Goal: Communication & Community: Answer question/provide support

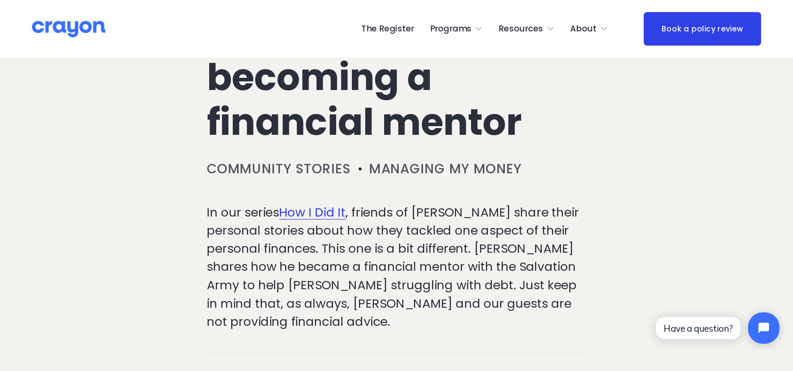
scroll to position [157, 0]
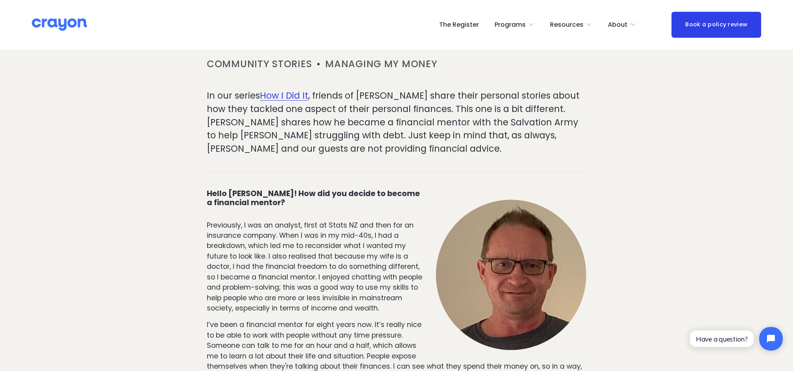
click at [243, 220] on p "Previously, I was an analyst, first at Stats NZ and then for an insurance compa…" at bounding box center [396, 267] width 379 height 94
click at [242, 220] on p "Previously, I was an analyst, first at Stats NZ and then for an insurance compa…" at bounding box center [396, 267] width 379 height 94
click at [268, 220] on p "Previously, I was an analyst, first at Stats NZ and then for an insurance compa…" at bounding box center [396, 267] width 379 height 94
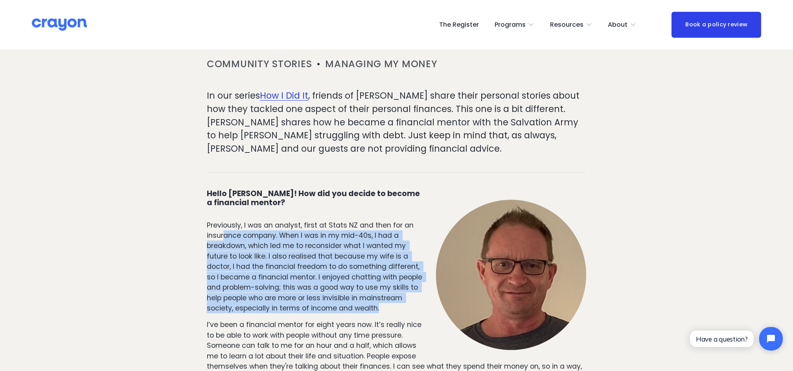
drag, startPoint x: 226, startPoint y: 204, endPoint x: 352, endPoint y: 288, distance: 152.2
click at [352, 278] on p "Previously, I was an analyst, first at Stats NZ and then for an insurance compa…" at bounding box center [396, 267] width 379 height 94
drag, startPoint x: 352, startPoint y: 288, endPoint x: 340, endPoint y: 288, distance: 12.2
click at [340, 278] on p "Previously, I was an analyst, first at Stats NZ and then for an insurance compa…" at bounding box center [396, 267] width 379 height 94
click at [350, 278] on p "Previously, I was an analyst, first at Stats NZ and then for an insurance compa…" at bounding box center [396, 267] width 379 height 94
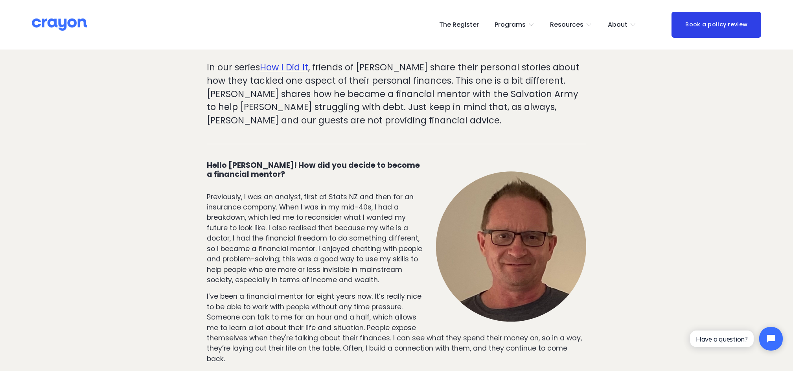
scroll to position [209, 0]
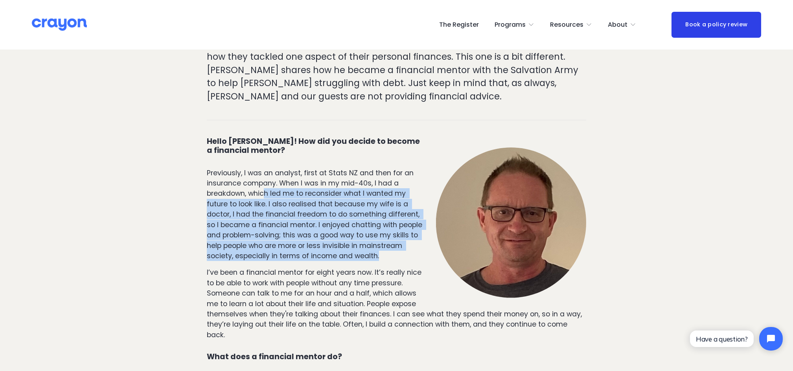
drag, startPoint x: 266, startPoint y: 162, endPoint x: 298, endPoint y: 239, distance: 82.8
click at [298, 239] on p "Previously, I was an analyst, first at Stats NZ and then for an insurance compa…" at bounding box center [396, 215] width 379 height 94
drag, startPoint x: 298, startPoint y: 239, endPoint x: 290, endPoint y: 236, distance: 8.3
click at [290, 236] on p "Previously, I was an analyst, first at Stats NZ and then for an insurance compa…" at bounding box center [396, 215] width 379 height 94
click at [316, 229] on p "Previously, I was an analyst, first at Stats NZ and then for an insurance compa…" at bounding box center [396, 215] width 379 height 94
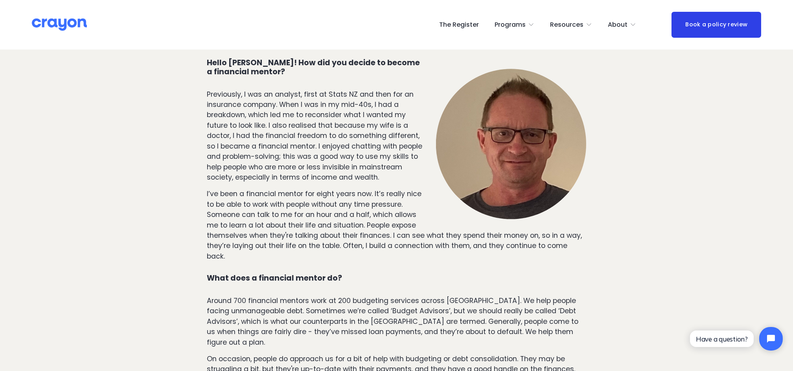
scroll to position [314, 0]
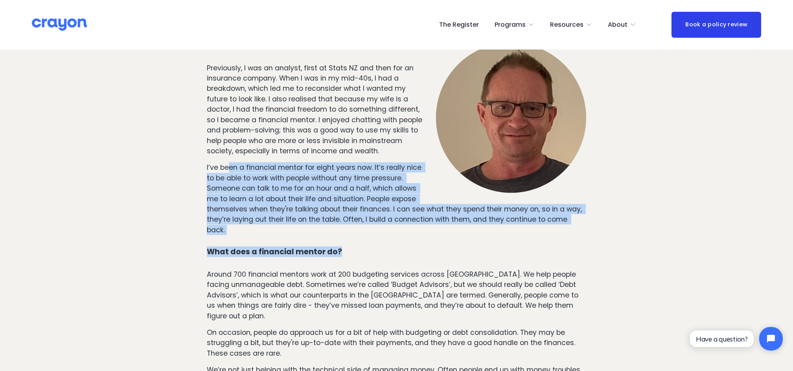
drag, startPoint x: 229, startPoint y: 145, endPoint x: 351, endPoint y: 211, distance: 139.1
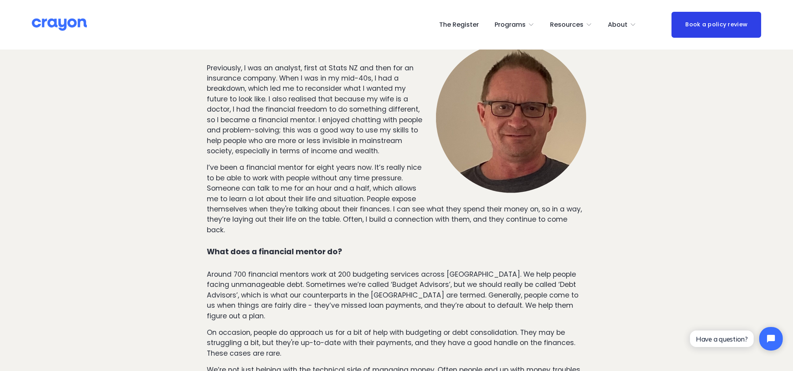
drag, startPoint x: 351, startPoint y: 211, endPoint x: 360, endPoint y: 262, distance: 51.6
click at [360, 269] on p "Around 700 financial mentors work at 200 budgeting services across [GEOGRAPHIC_…" at bounding box center [396, 295] width 379 height 52
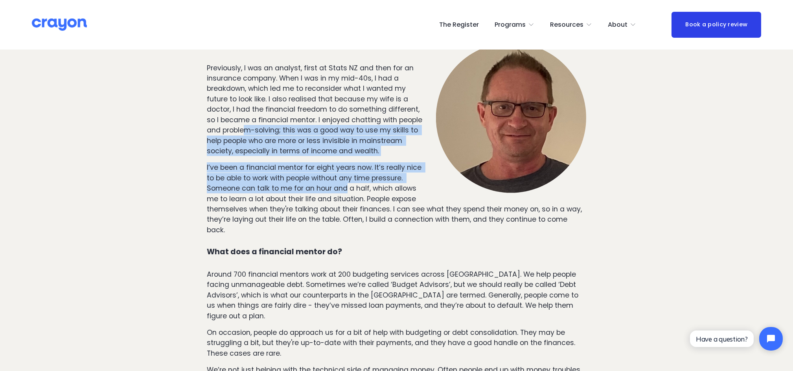
drag, startPoint x: 272, startPoint y: 100, endPoint x: 347, endPoint y: 165, distance: 99.7
drag, startPoint x: 347, startPoint y: 165, endPoint x: 315, endPoint y: 162, distance: 32.0
click at [315, 162] on p "I’ve been a financial mentor for eight years now. It’s really nice to be able t…" at bounding box center [396, 198] width 379 height 73
click at [290, 162] on p "I’ve been a financial mentor for eight years now. It’s really nice to be able t…" at bounding box center [396, 198] width 379 height 73
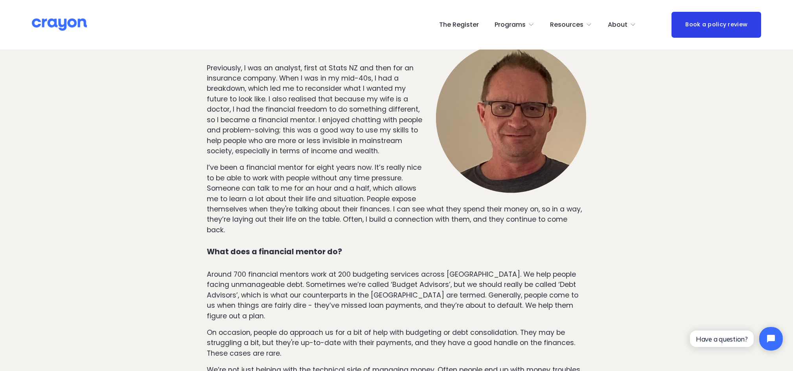
click at [281, 162] on p "I’ve been a financial mentor for eight years now. It’s really nice to be able t…" at bounding box center [396, 198] width 379 height 73
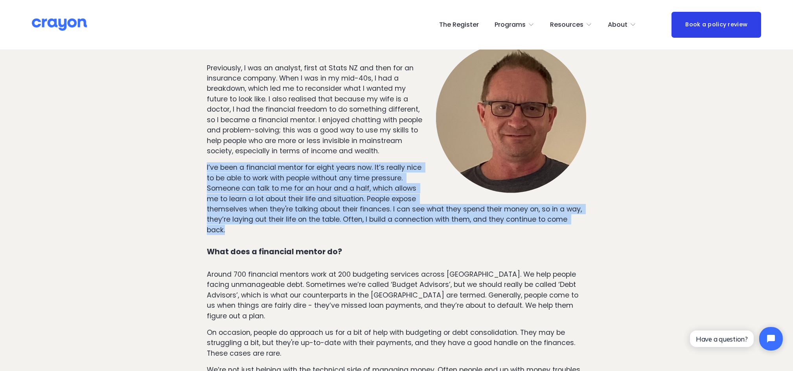
click at [281, 162] on p "I’ve been a financial mentor for eight years now. It’s really nice to be able t…" at bounding box center [396, 198] width 379 height 73
drag, startPoint x: 281, startPoint y: 151, endPoint x: 250, endPoint y: 158, distance: 31.1
click at [257, 162] on p "I’ve been a financial mentor for eight years now. It’s really nice to be able t…" at bounding box center [396, 198] width 379 height 73
click at [208, 162] on p "I’ve been a financial mentor for eight years now. It’s really nice to be able t…" at bounding box center [396, 198] width 379 height 73
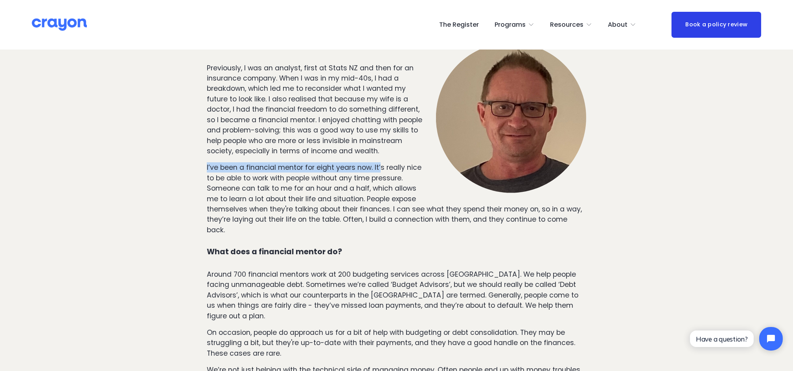
drag, startPoint x: 205, startPoint y: 146, endPoint x: 379, endPoint y: 149, distance: 173.7
click at [382, 162] on p "I’ve been a financial mentor for eight years now. It’s really nice to be able t…" at bounding box center [396, 198] width 379 height 73
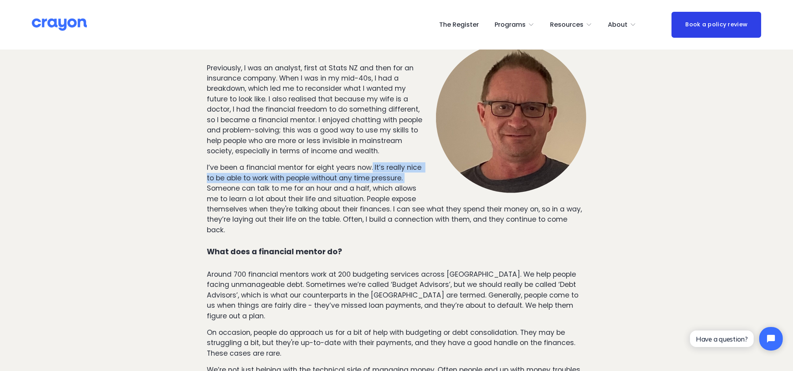
drag, startPoint x: 373, startPoint y: 149, endPoint x: 417, endPoint y: 160, distance: 45.5
click at [417, 162] on p "I’ve been a financial mentor for eight years now. It’s really nice to be able t…" at bounding box center [396, 198] width 379 height 73
drag, startPoint x: 417, startPoint y: 160, endPoint x: 371, endPoint y: 161, distance: 45.6
click at [371, 162] on p "I’ve been a financial mentor for eight years now. It’s really nice to be able t…" at bounding box center [396, 198] width 379 height 73
click at [369, 178] on p "I’ve been a financial mentor for eight years now. It’s really nice to be able t…" at bounding box center [396, 198] width 379 height 73
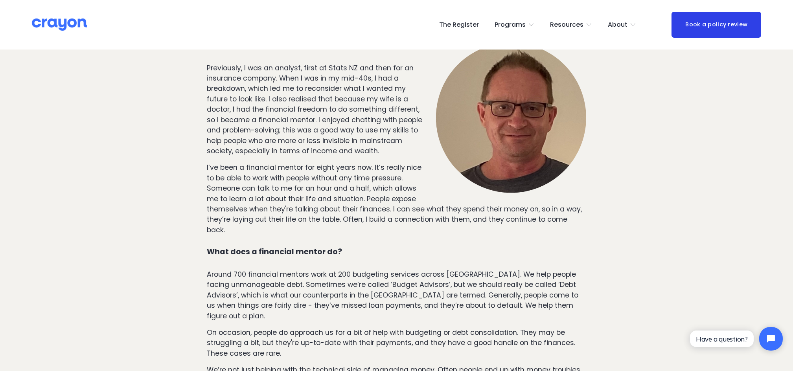
drag, startPoint x: 459, startPoint y: 202, endPoint x: 203, endPoint y: 153, distance: 260.8
drag, startPoint x: 203, startPoint y: 153, endPoint x: 254, endPoint y: 156, distance: 50.8
copy p "I’ve been a financial mentor for eight years now. It’s really nice to be able t…"
click at [352, 269] on p "Around 700 financial mentors work at 200 budgeting services across [GEOGRAPHIC_…" at bounding box center [396, 295] width 379 height 52
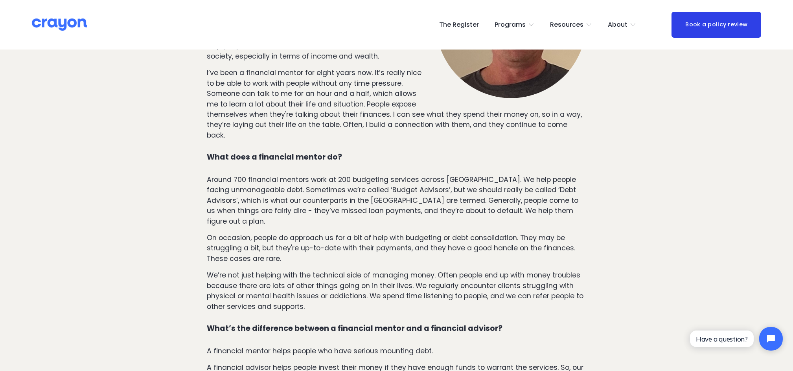
scroll to position [419, 0]
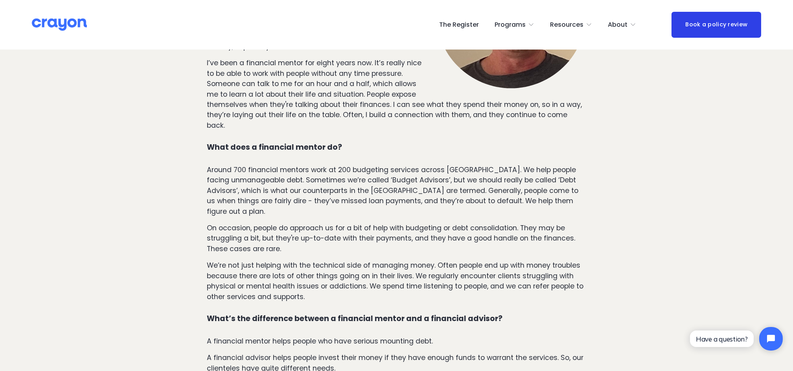
click at [214, 142] on strong "What does a financial mentor do?" at bounding box center [274, 147] width 135 height 11
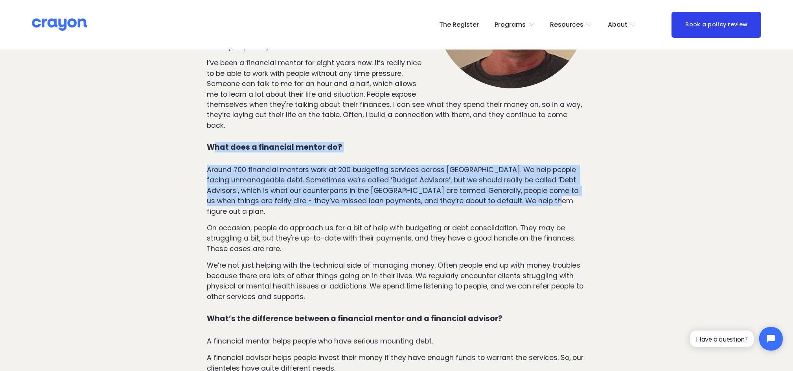
drag, startPoint x: 214, startPoint y: 115, endPoint x: 546, endPoint y: 172, distance: 336.9
drag, startPoint x: 546, startPoint y: 172, endPoint x: 489, endPoint y: 173, distance: 57.0
click at [489, 173] on p "Around 700 financial mentors work at 200 budgeting services across [GEOGRAPHIC_…" at bounding box center [396, 191] width 379 height 52
click at [547, 173] on p "Around 700 financial mentors work at 200 budgeting services across [GEOGRAPHIC_…" at bounding box center [396, 191] width 379 height 52
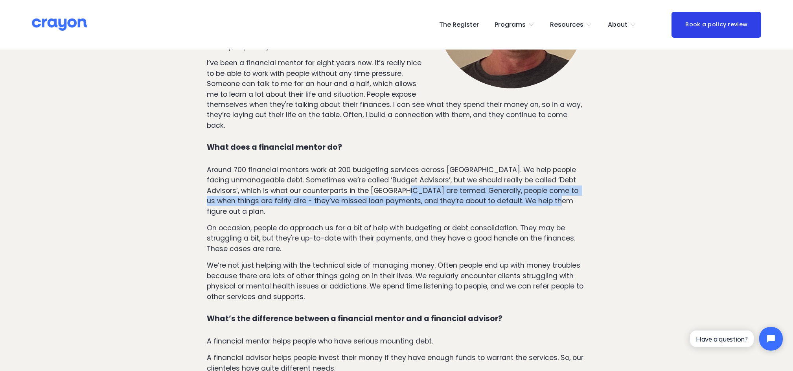
drag, startPoint x: 539, startPoint y: 171, endPoint x: 388, endPoint y: 161, distance: 150.8
click at [388, 165] on p "Around 700 financial mentors work at 200 budgeting services across [GEOGRAPHIC_…" at bounding box center [396, 191] width 379 height 52
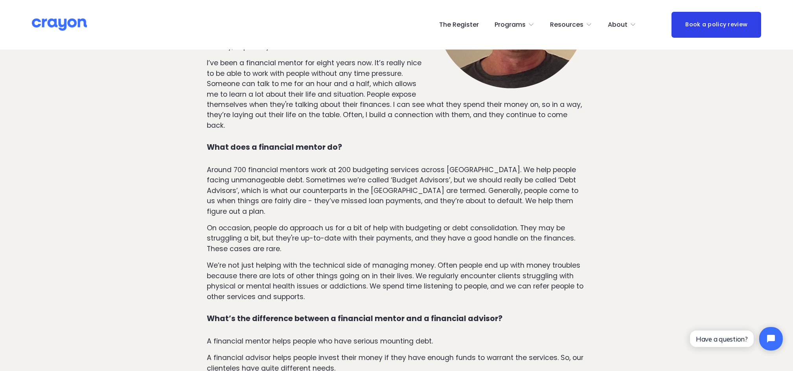
drag, startPoint x: 388, startPoint y: 161, endPoint x: 321, endPoint y: 204, distance: 79.6
click at [321, 223] on p "On occasion, people do approach us for a bit of help with budgeting or debt con…" at bounding box center [396, 238] width 379 height 31
drag, startPoint x: 351, startPoint y: 209, endPoint x: 385, endPoint y: 161, distance: 58.2
drag, startPoint x: 385, startPoint y: 161, endPoint x: 400, endPoint y: 167, distance: 15.9
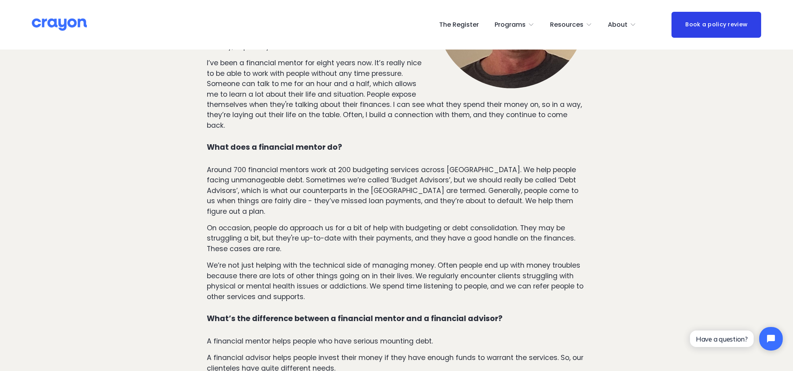
copy div ". Generally, people come to us when things are fairly dire - they’ve missed loa…"
click at [376, 260] on p "We’re not just helping with the technical side of managing money. Often people …" at bounding box center [396, 281] width 379 height 42
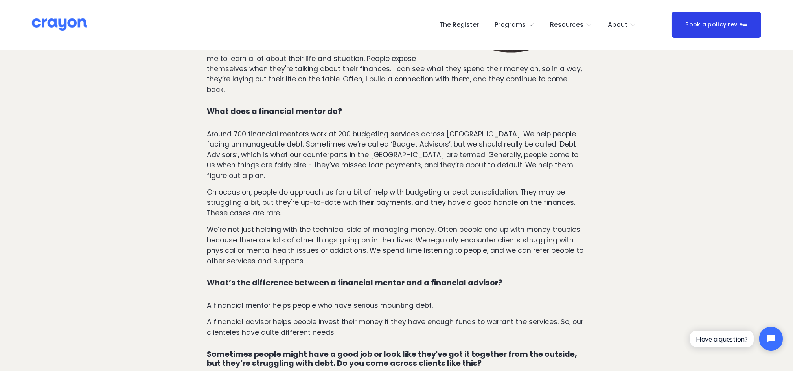
scroll to position [471, 0]
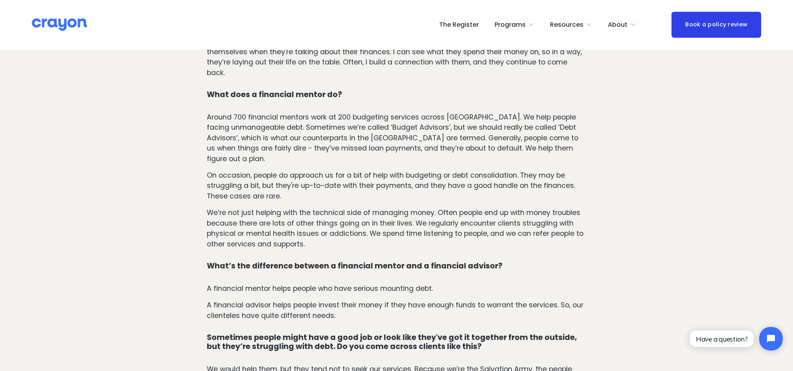
drag, startPoint x: 372, startPoint y: 206, endPoint x: 365, endPoint y: 158, distance: 48.9
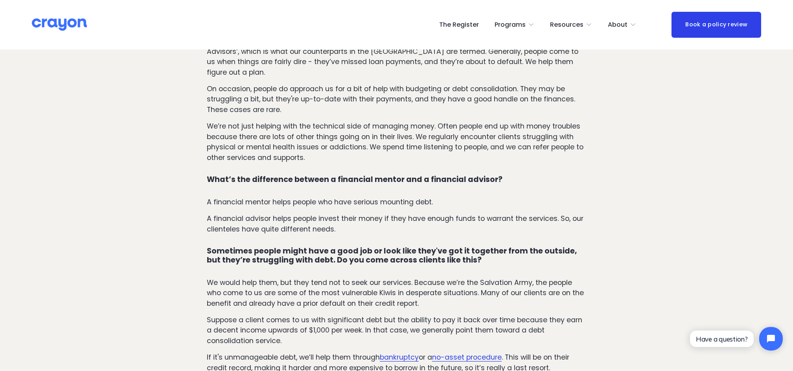
scroll to position [576, 0]
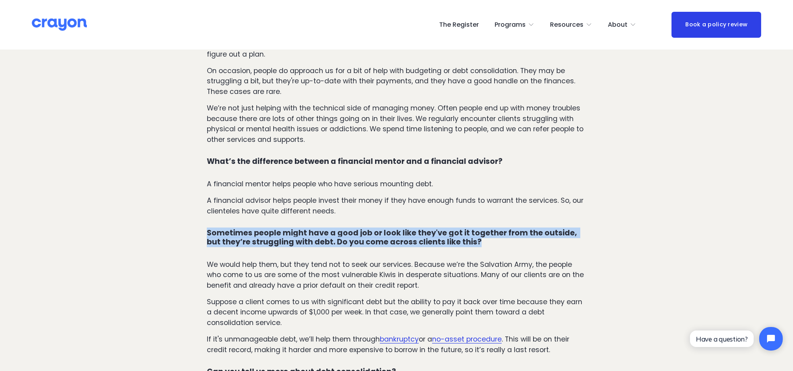
drag, startPoint x: 386, startPoint y: 171, endPoint x: 498, endPoint y: 206, distance: 117.6
drag, startPoint x: 498, startPoint y: 206, endPoint x: 482, endPoint y: 206, distance: 16.5
click at [482, 229] on h4 "Sometimes people might have a good job or look like they've got it together fro…" at bounding box center [396, 238] width 379 height 18
click at [489, 229] on h4 "Sometimes people might have a good job or look like they've got it together fro…" at bounding box center [396, 238] width 379 height 18
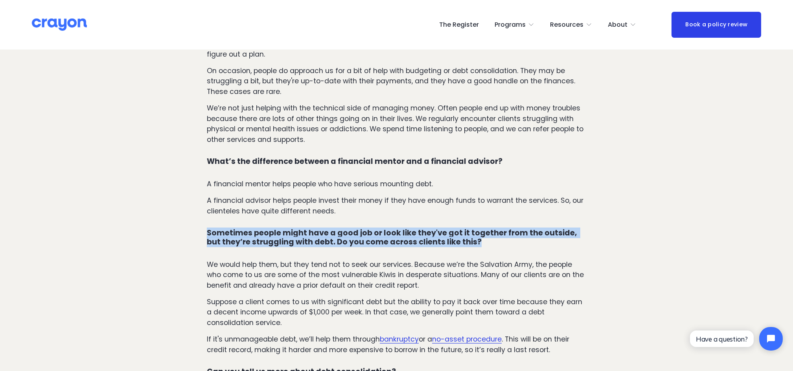
drag, startPoint x: 489, startPoint y: 206, endPoint x: 409, endPoint y: 175, distance: 85.8
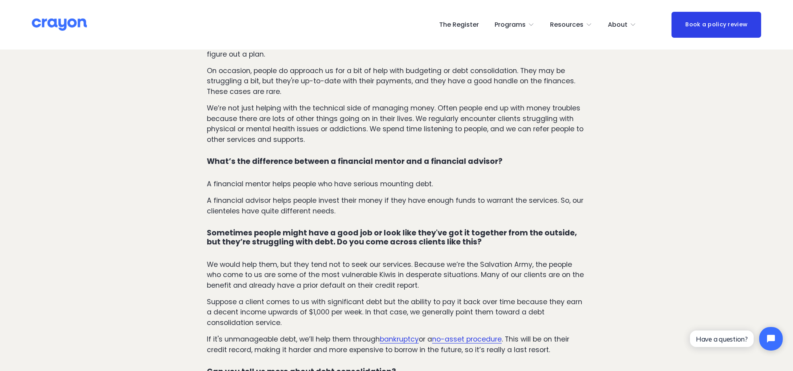
drag, startPoint x: 454, startPoint y: 247, endPoint x: 200, endPoint y: 226, distance: 255.1
click at [441, 259] on p "We would help them, but they tend not to seek our services. Because we’re the S…" at bounding box center [396, 274] width 379 height 31
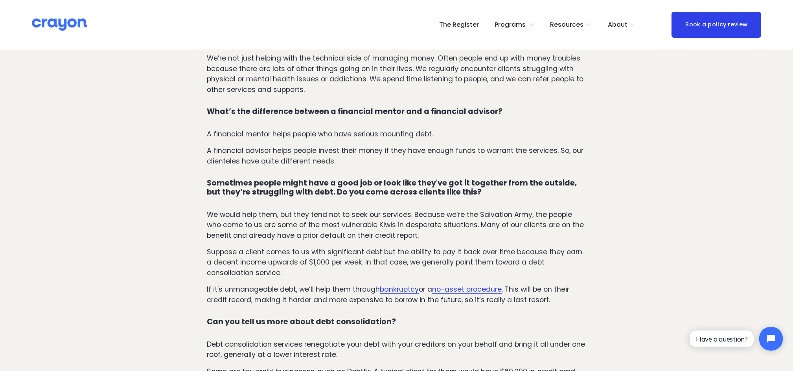
scroll to position [629, 0]
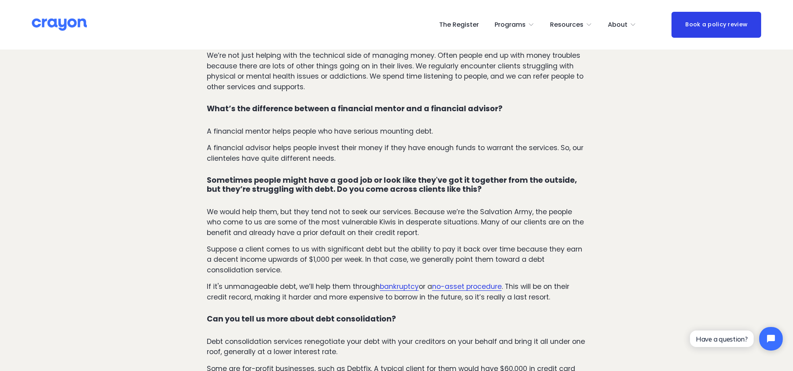
drag, startPoint x: 558, startPoint y: 258, endPoint x: 201, endPoint y: 139, distance: 376.2
drag, startPoint x: 201, startPoint y: 139, endPoint x: 286, endPoint y: 149, distance: 85.9
copy div "Sometimes people might have a good job or look like they've got it together fro…"
click at [393, 278] on p "Debt consolidation services renegotiate your debt with your creditors on your b…" at bounding box center [396, 346] width 379 height 21
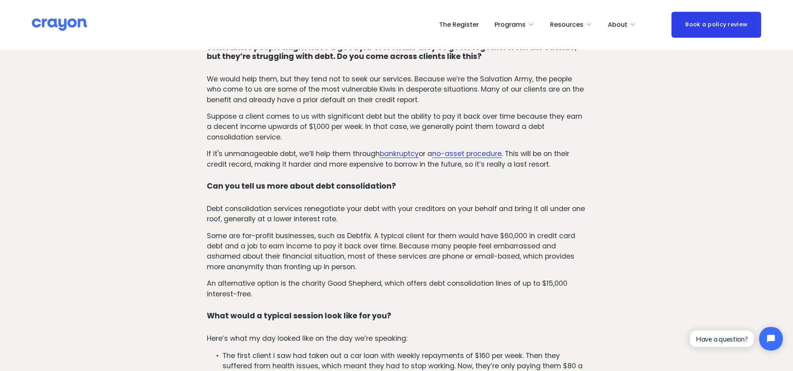
scroll to position [786, 0]
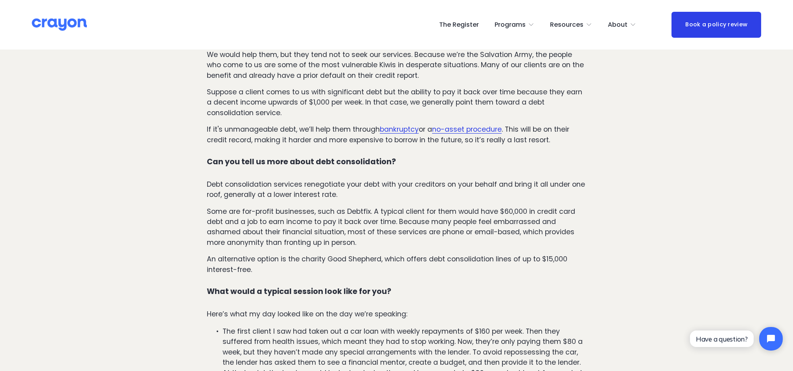
click at [211, 179] on p "Debt consolidation services renegotiate your debt with your creditors on your b…" at bounding box center [396, 189] width 379 height 21
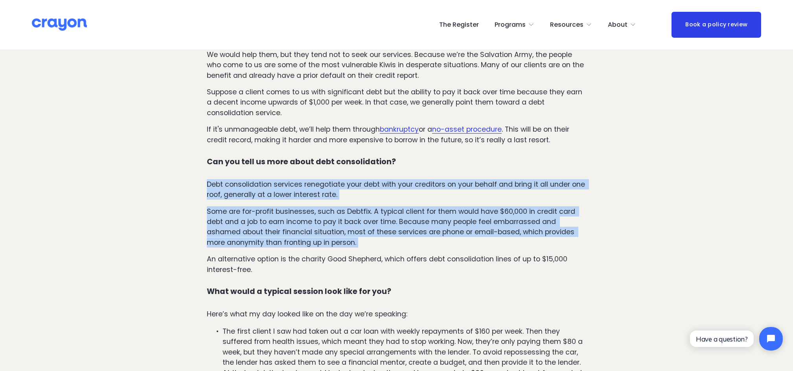
drag, startPoint x: 212, startPoint y: 140, endPoint x: 387, endPoint y: 204, distance: 186.3
click at [387, 204] on div "Hello [PERSON_NAME]! How did you decide to become a financial mentor? Previousl…" at bounding box center [396, 232] width 379 height 1343
click at [387, 206] on p "Some are for-profit businesses, such as Debtfix. A typical client for them woul…" at bounding box center [396, 227] width 379 height 42
click at [385, 206] on p "Some are for-profit businesses, such as Debtfix. A typical client for them woul…" at bounding box center [396, 227] width 379 height 42
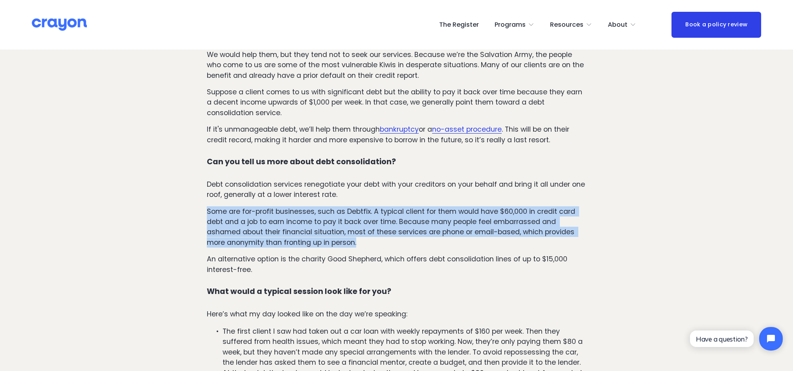
drag, startPoint x: 385, startPoint y: 203, endPoint x: 206, endPoint y: 172, distance: 181.4
click at [207, 206] on p "Some are for-profit businesses, such as Debtfix. A typical client for them woul…" at bounding box center [396, 227] width 379 height 42
drag, startPoint x: 206, startPoint y: 172, endPoint x: 316, endPoint y: 202, distance: 114.0
click at [316, 206] on p "Some are for-profit businesses, such as Debtfix. A typical client for them woul…" at bounding box center [396, 227] width 379 height 42
click at [317, 206] on p "Some are for-profit businesses, such as Debtfix. A typical client for them woul…" at bounding box center [396, 227] width 379 height 42
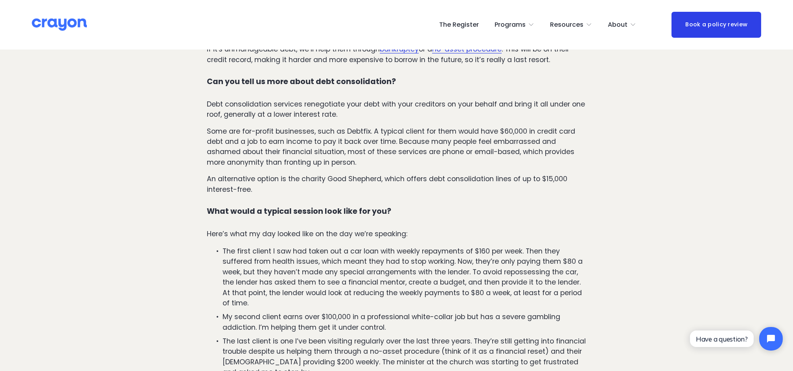
scroll to position [890, 0]
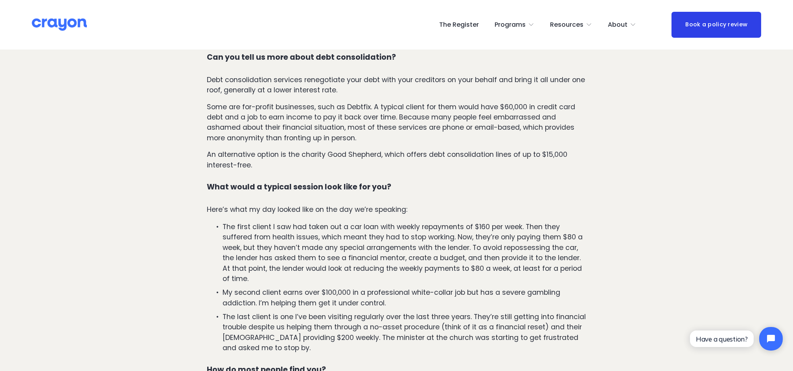
click at [214, 204] on p "Here’s what my day looked like on the day we’re speaking:" at bounding box center [396, 209] width 379 height 10
drag, startPoint x: 214, startPoint y: 167, endPoint x: 349, endPoint y: 171, distance: 135.6
click at [349, 204] on p "Here’s what my day looked like on the day we’re speaking:" at bounding box center [396, 209] width 379 height 10
drag, startPoint x: 349, startPoint y: 171, endPoint x: 340, endPoint y: 220, distance: 49.6
click at [340, 222] on p "The first client I saw had taken out a car loan with weekly repayments of $160 …" at bounding box center [403, 253] width 363 height 62
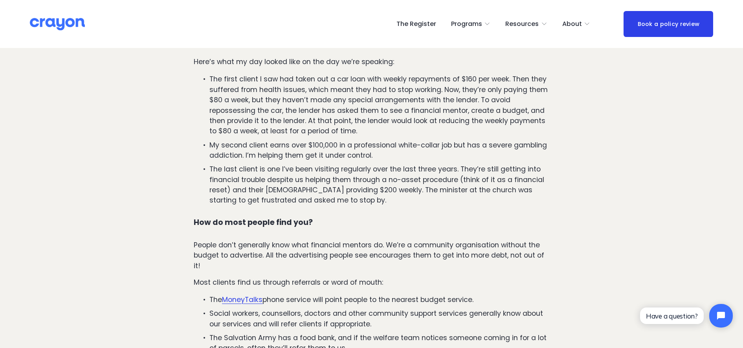
scroll to position [1087, 0]
click at [358, 239] on p "People don’t generally know what financial mentors do. We’re a community organi…" at bounding box center [372, 254] width 356 height 31
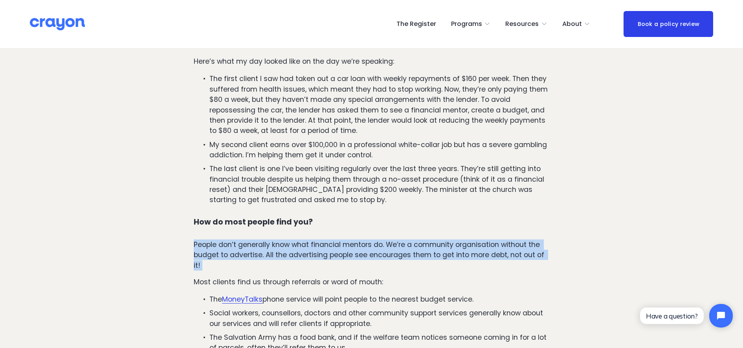
click at [358, 239] on p "People don’t generally know what financial mentors do. We’re a community organi…" at bounding box center [372, 254] width 356 height 31
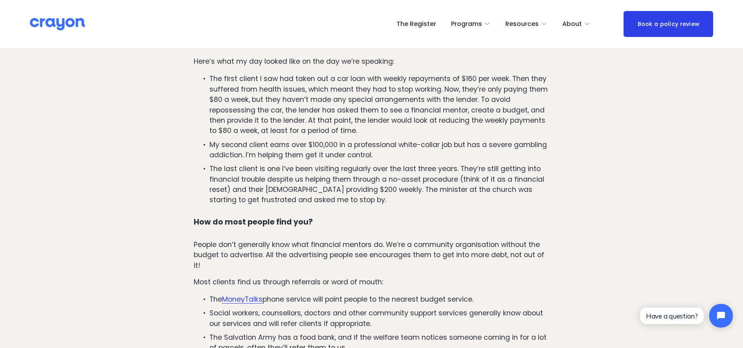
drag, startPoint x: 358, startPoint y: 203, endPoint x: 390, endPoint y: 229, distance: 41.1
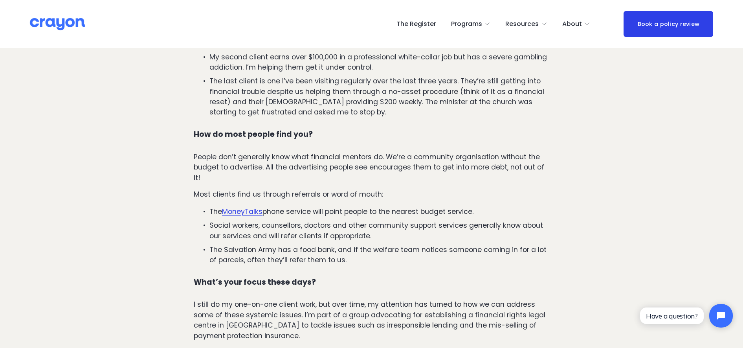
scroll to position [1185, 0]
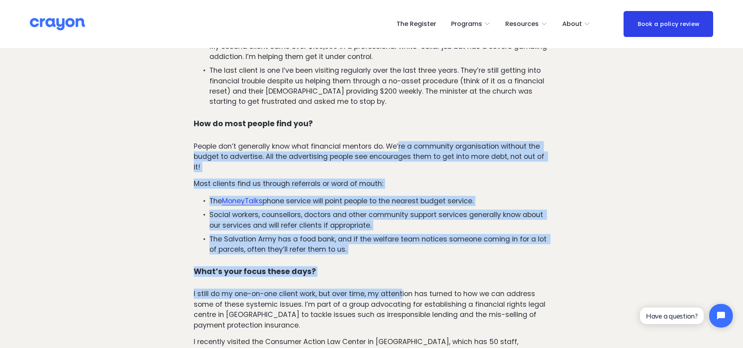
drag, startPoint x: 403, startPoint y: 236, endPoint x: 400, endPoint y: 106, distance: 130.1
drag, startPoint x: 400, startPoint y: 106, endPoint x: 389, endPoint y: 125, distance: 22.0
click at [389, 141] on p "People don’t generally know what financial mentors do. We’re a community organi…" at bounding box center [372, 156] width 356 height 31
click at [371, 141] on p "People don’t generally know what financial mentors do. We’re a community organi…" at bounding box center [372, 156] width 356 height 31
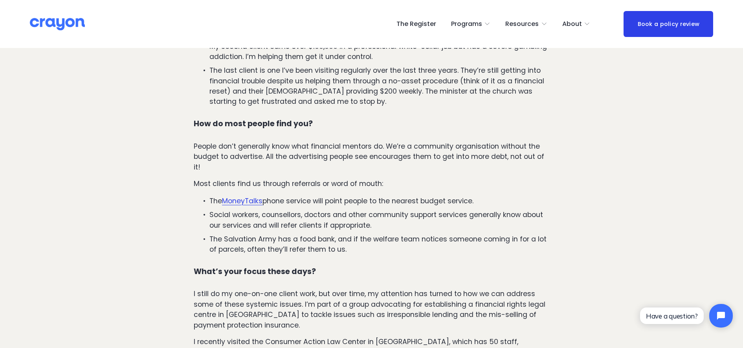
drag, startPoint x: 349, startPoint y: 123, endPoint x: 399, endPoint y: 204, distance: 95.4
drag, startPoint x: 399, startPoint y: 204, endPoint x: 407, endPoint y: 213, distance: 11.7
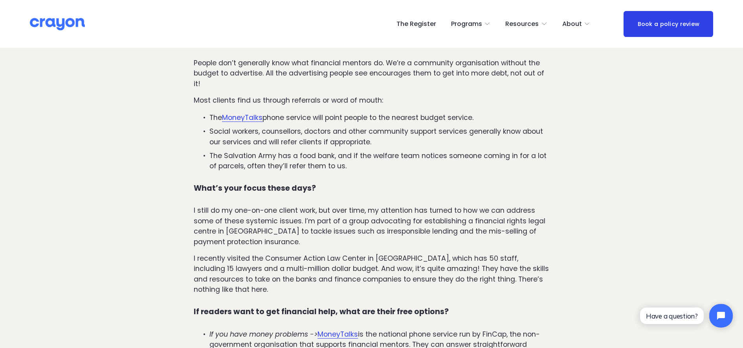
scroll to position [1284, 0]
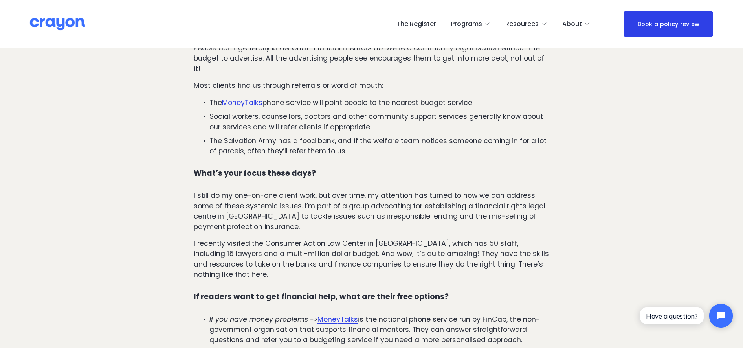
click at [409, 169] on h4 "What’s your focus these days?" at bounding box center [372, 173] width 356 height 9
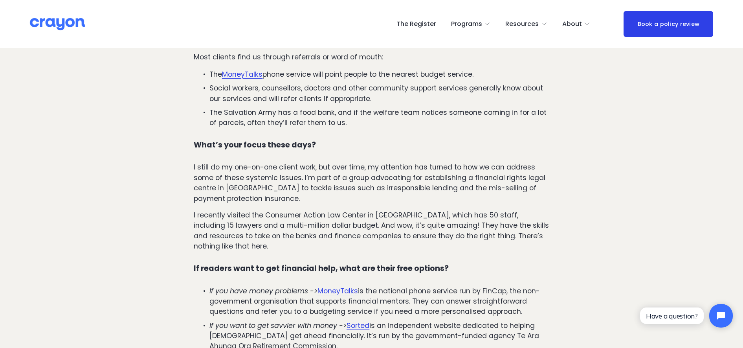
scroll to position [1382, 0]
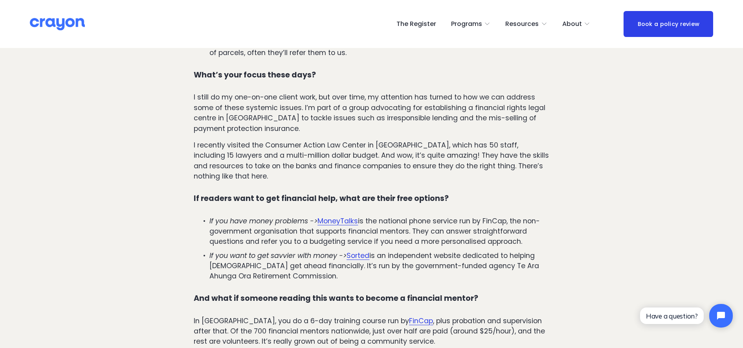
click at [224, 216] on em "If you have money problems ->" at bounding box center [263, 220] width 108 height 9
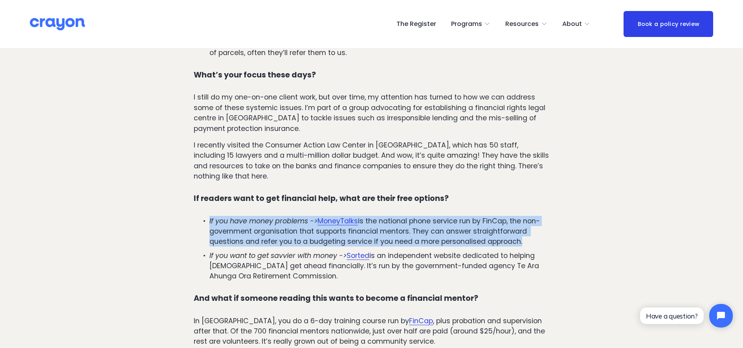
click at [224, 216] on em "If you have money problems ->" at bounding box center [263, 220] width 108 height 9
click at [241, 216] on em "If you have money problems ->" at bounding box center [263, 220] width 108 height 9
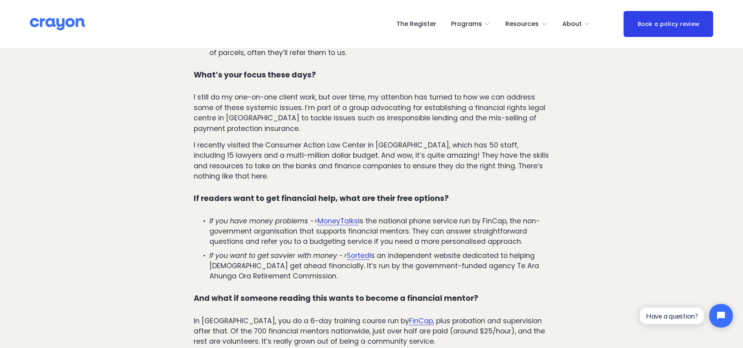
click at [257, 216] on p "If you have money problems -> MoneyTalks is the national phone service run by F…" at bounding box center [379, 231] width 340 height 31
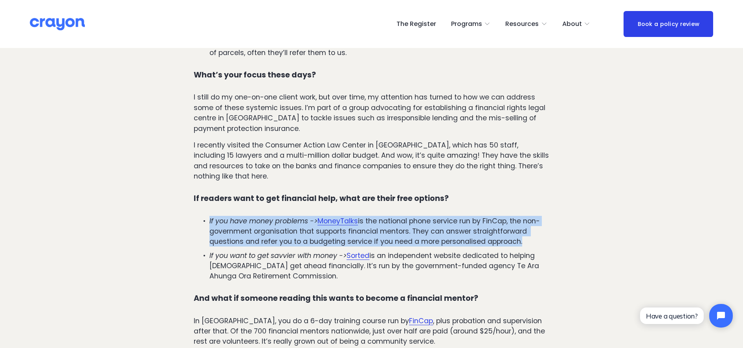
click at [257, 216] on p "If you have money problems -> MoneyTalks is the national phone service run by F…" at bounding box center [379, 231] width 340 height 31
drag, startPoint x: 257, startPoint y: 189, endPoint x: 248, endPoint y: 189, distance: 8.3
click at [248, 216] on p "If you have money problems -> MoneyTalks is the national phone service run by F…" at bounding box center [379, 231] width 340 height 31
click at [249, 216] on p "If you have money problems -> MoneyTalks is the national phone service run by F…" at bounding box center [379, 231] width 340 height 31
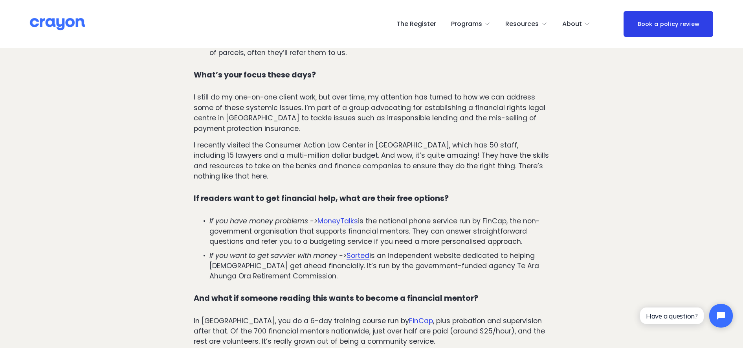
click at [238, 251] on em "If you want to get savvier with money ->" at bounding box center [277, 255] width 137 height 9
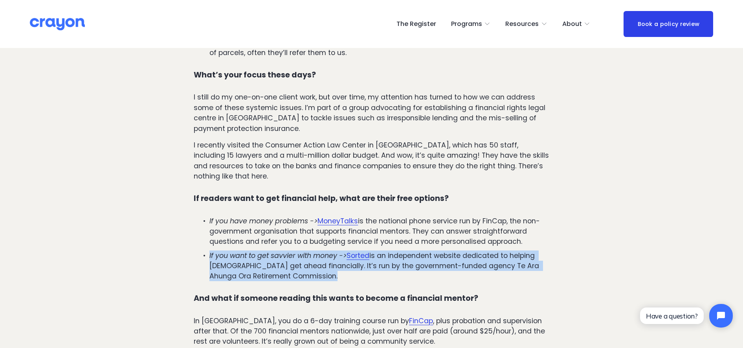
click at [238, 251] on em "If you want to get savvier with money ->" at bounding box center [277, 255] width 137 height 9
drag, startPoint x: 238, startPoint y: 212, endPoint x: 344, endPoint y: 236, distance: 107.9
click at [344, 250] on p "If you want to get savvier with money -> Sorted is an independent website dedic…" at bounding box center [379, 265] width 340 height 31
click at [350, 250] on p "If you want to get savvier with money -> Sorted is an independent website dedic…" at bounding box center [379, 265] width 340 height 31
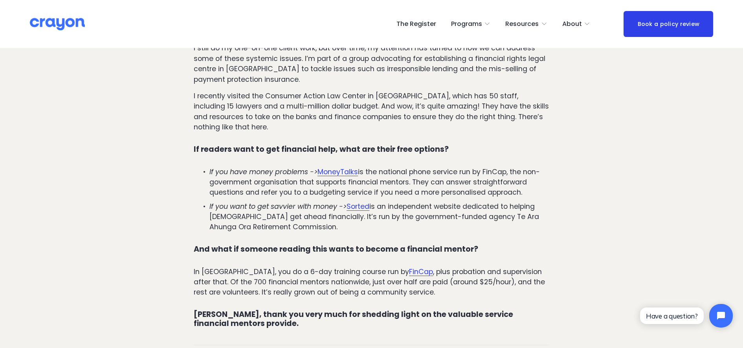
scroll to position [1480, 0]
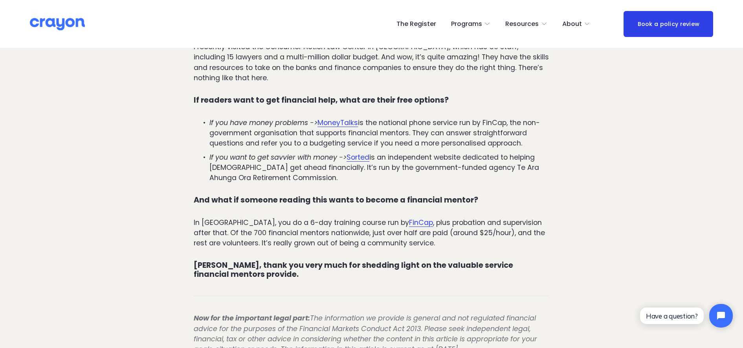
click at [309, 217] on p "In [GEOGRAPHIC_DATA], you do a 6-day training course run by [PERSON_NAME] , plu…" at bounding box center [372, 232] width 356 height 31
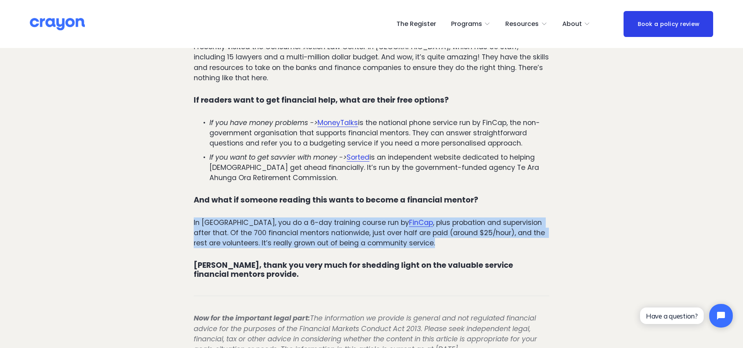
click at [309, 217] on p "In [GEOGRAPHIC_DATA], you do a 6-day training course run by [PERSON_NAME] , plu…" at bounding box center [372, 232] width 356 height 31
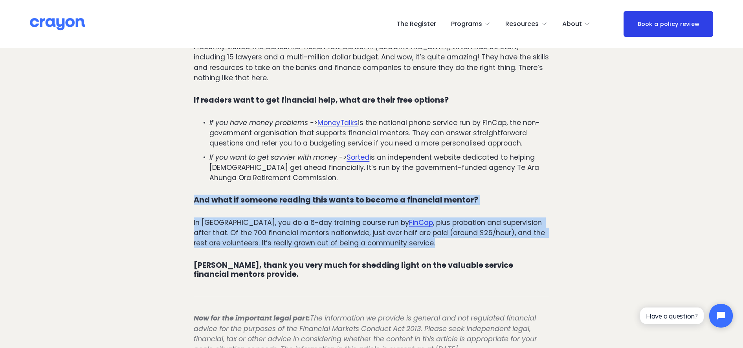
drag, startPoint x: 442, startPoint y: 202, endPoint x: 193, endPoint y: 154, distance: 253.7
drag, startPoint x: 193, startPoint y: 154, endPoint x: 248, endPoint y: 158, distance: 55.5
copy div "And what if someone reading this wants to become a financial mentor? In [GEOGRA…"
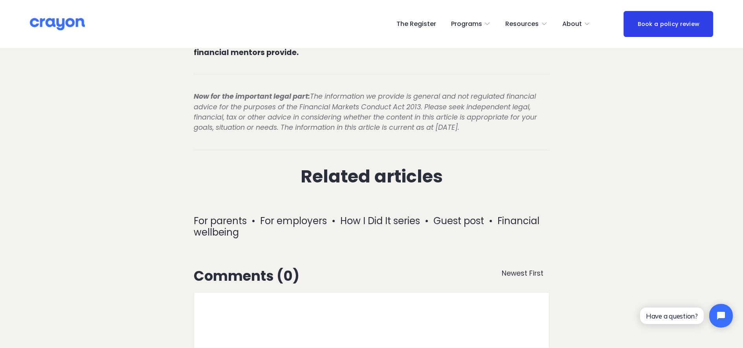
scroll to position [1726, 0]
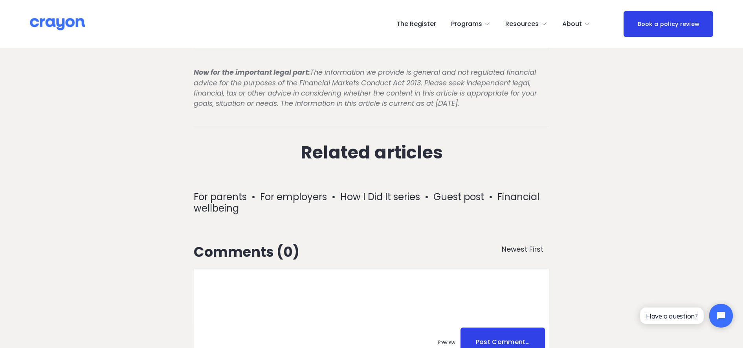
click at [347, 268] on textarea at bounding box center [371, 295] width 355 height 55
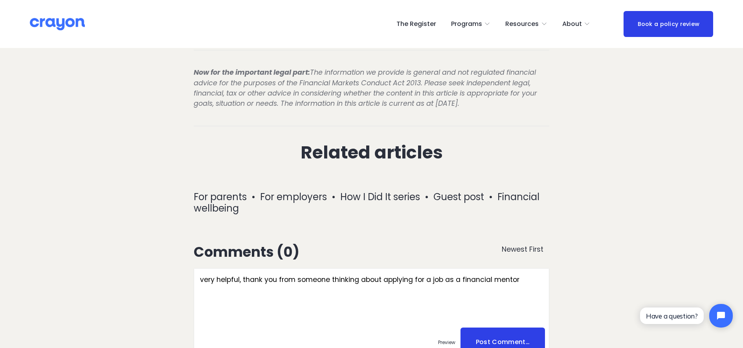
type textarea "very helpful, thank you from someone thinking about applying for a job as a fin…"
click at [503, 278] on span "Post Comment…" at bounding box center [502, 341] width 84 height 29
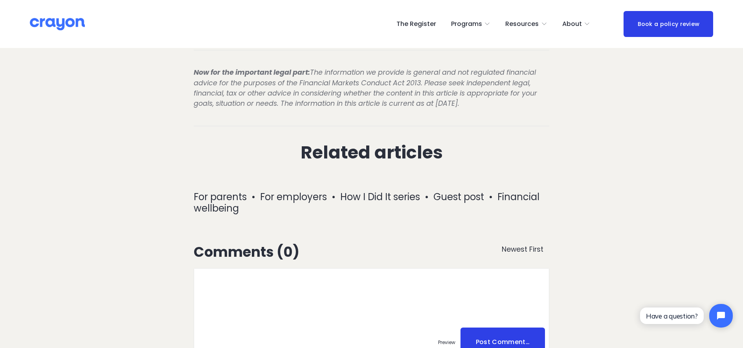
type textarea "very helpful, thank you from someone thinking about applying for a job as a fin…"
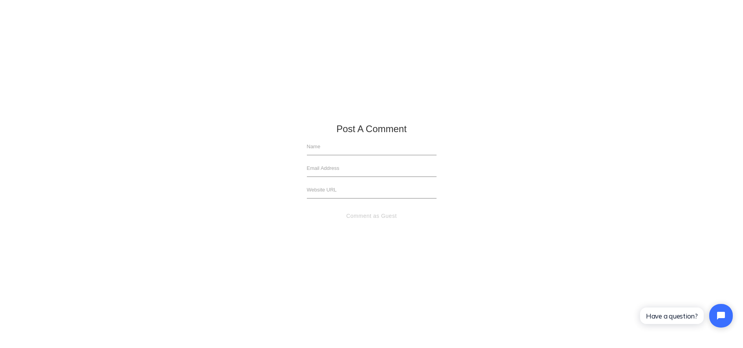
click at [364, 148] on input "text" at bounding box center [372, 146] width 130 height 17
type input "[PERSON_NAME]"
click at [367, 167] on input "text" at bounding box center [372, 168] width 130 height 17
click at [380, 215] on button "Comment as Guest" at bounding box center [372, 215] width 130 height 17
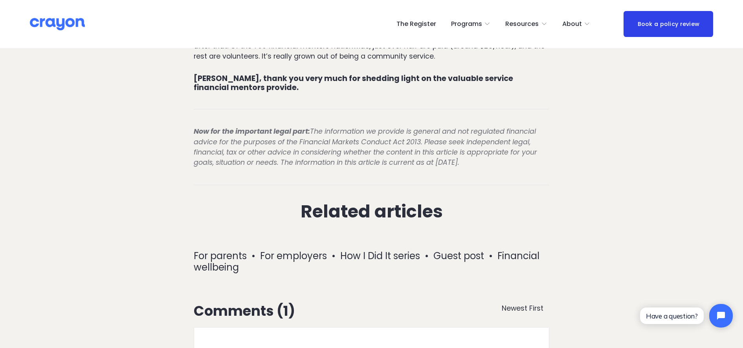
scroll to position [1529, 0]
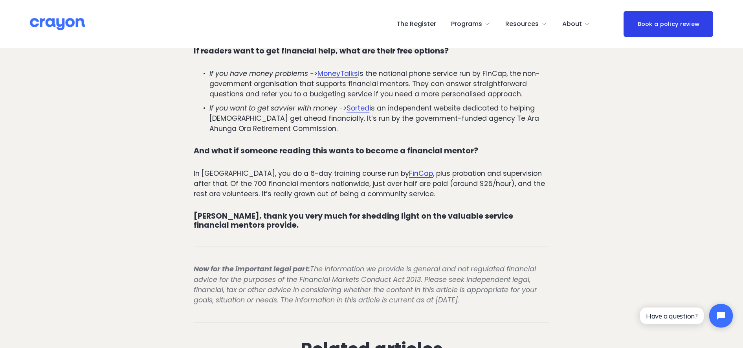
click at [308, 257] on div "Now for the important legal part: The information we provide is general and not…" at bounding box center [371, 284] width 369 height 55
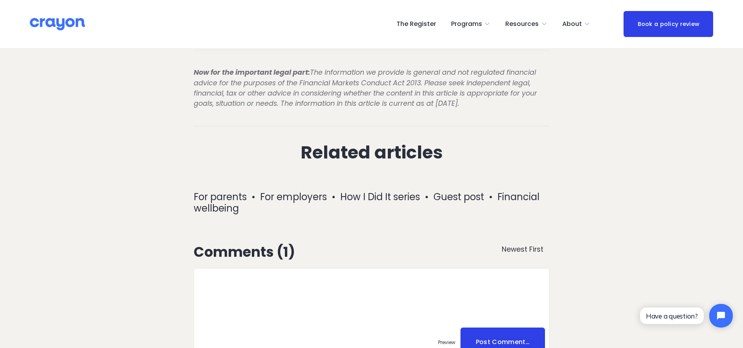
scroll to position [1578, 0]
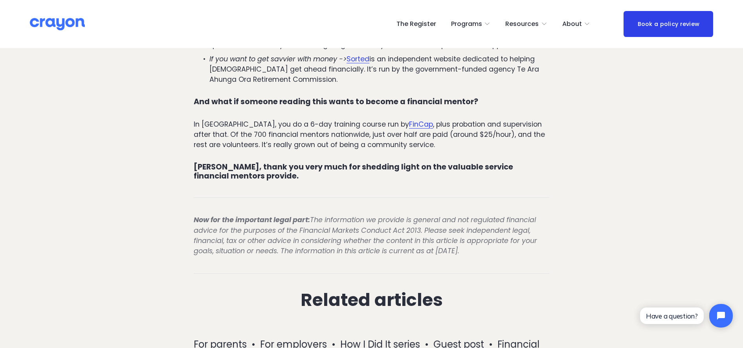
click at [381, 278] on h2 "Related articles" at bounding box center [372, 300] width 356 height 20
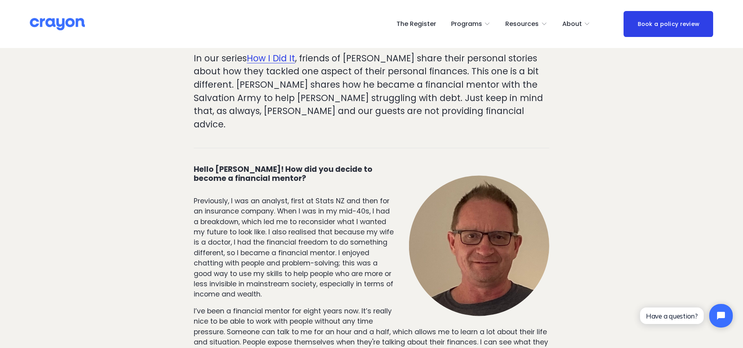
scroll to position [7, 0]
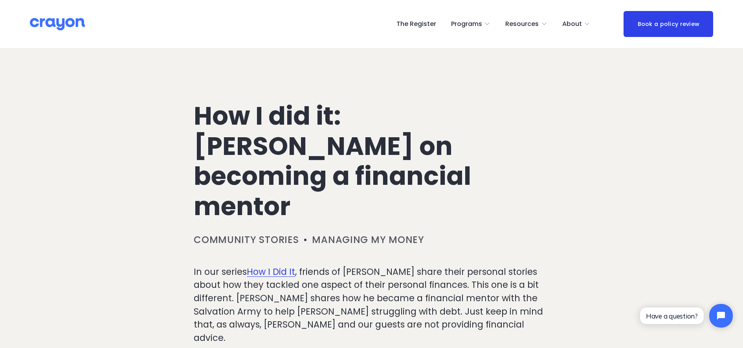
click at [411, 265] on p "In our series How I Did It , friends of [PERSON_NAME] share their personal stor…" at bounding box center [372, 304] width 356 height 79
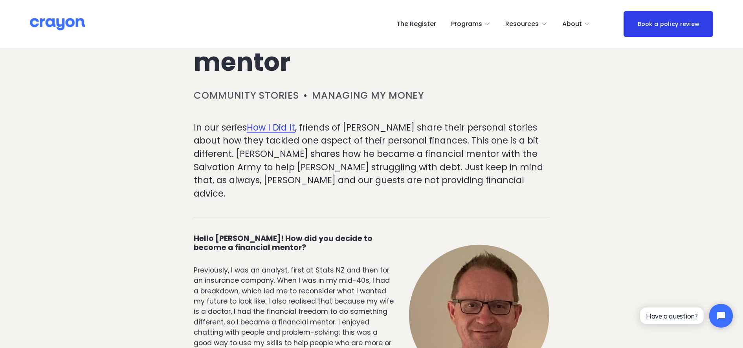
scroll to position [154, 0]
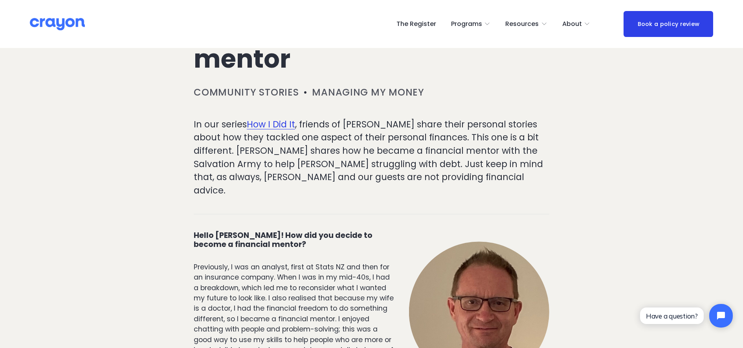
click at [292, 131] on p "In our series How I Did It , friends of [PERSON_NAME] share their personal stor…" at bounding box center [372, 157] width 356 height 79
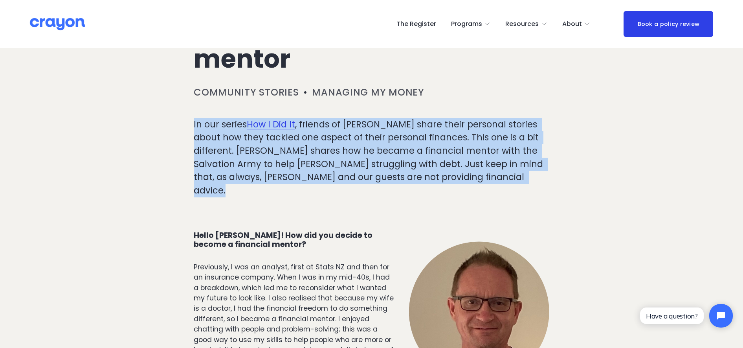
click at [292, 131] on p "In our series How I Did It , friends of [PERSON_NAME] share their personal stor…" at bounding box center [372, 157] width 356 height 79
drag, startPoint x: 292, startPoint y: 131, endPoint x: 257, endPoint y: 133, distance: 34.2
click at [257, 133] on p "In our series How I Did It , friends of [PERSON_NAME] share their personal stor…" at bounding box center [372, 157] width 356 height 79
click at [236, 118] on p "In our series How I Did It , friends of [PERSON_NAME] share their personal stor…" at bounding box center [372, 157] width 356 height 79
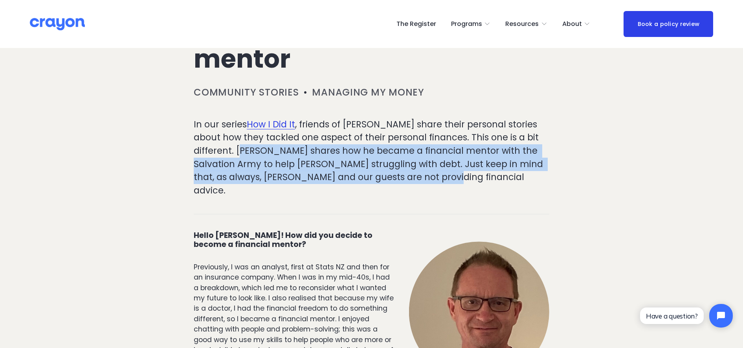
drag, startPoint x: 236, startPoint y: 118, endPoint x: 438, endPoint y: 142, distance: 203.0
click at [438, 142] on p "In our series How I Did It , friends of [PERSON_NAME] share their personal stor…" at bounding box center [372, 157] width 356 height 79
drag, startPoint x: 438, startPoint y: 142, endPoint x: 370, endPoint y: 138, distance: 68.1
click at [370, 138] on p "In our series How I Did It , friends of [PERSON_NAME] share their personal stor…" at bounding box center [372, 157] width 356 height 79
click at [353, 125] on p "In our series How I Did It , friends of [PERSON_NAME] share their personal stor…" at bounding box center [372, 157] width 356 height 79
